Goal: Information Seeking & Learning: Learn about a topic

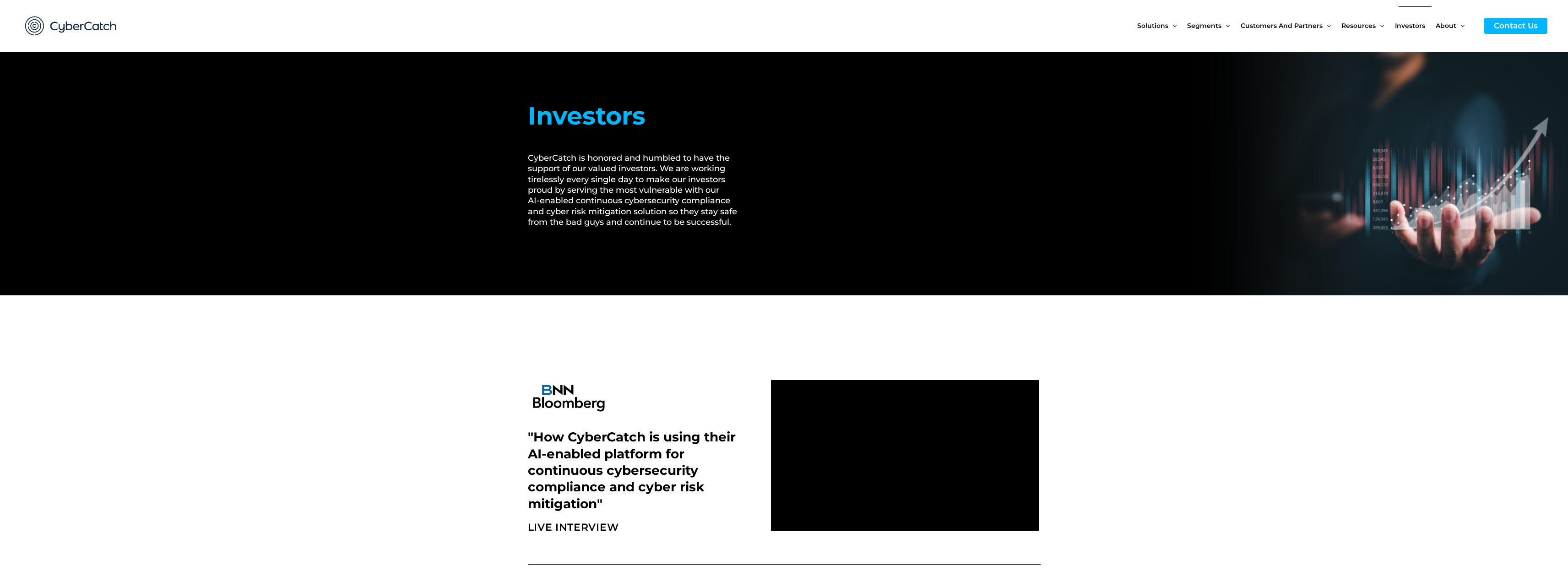
click at [1409, 27] on span "Investors" at bounding box center [1410, 26] width 30 height 38
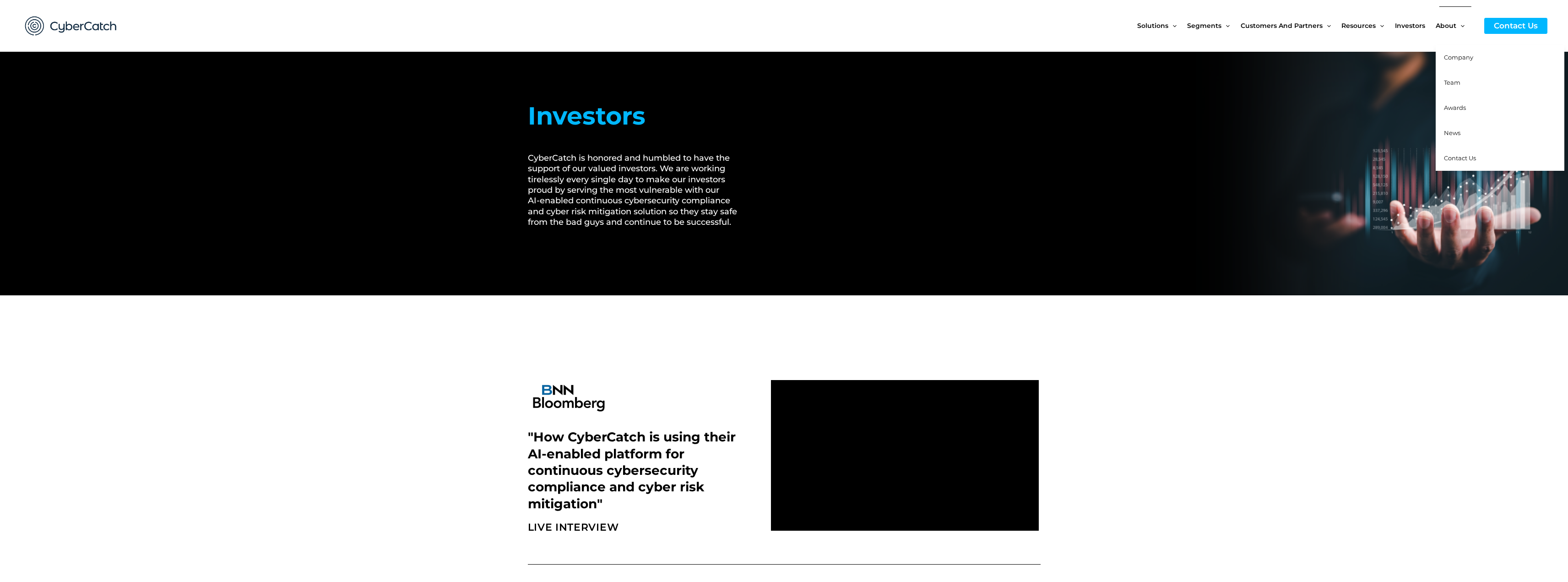
click at [1452, 85] on span "Team" at bounding box center [1452, 82] width 16 height 7
